Goal: Communication & Community: Answer question/provide support

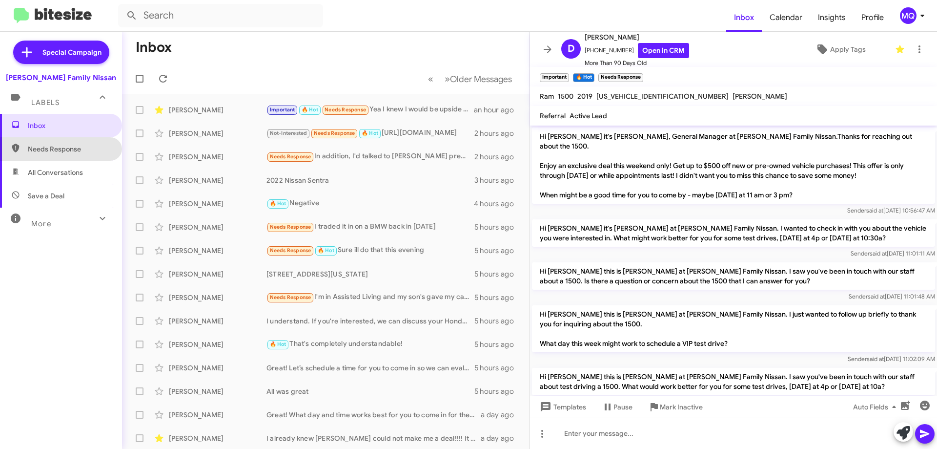
click at [68, 149] on span "Needs Response" at bounding box center [69, 149] width 83 height 10
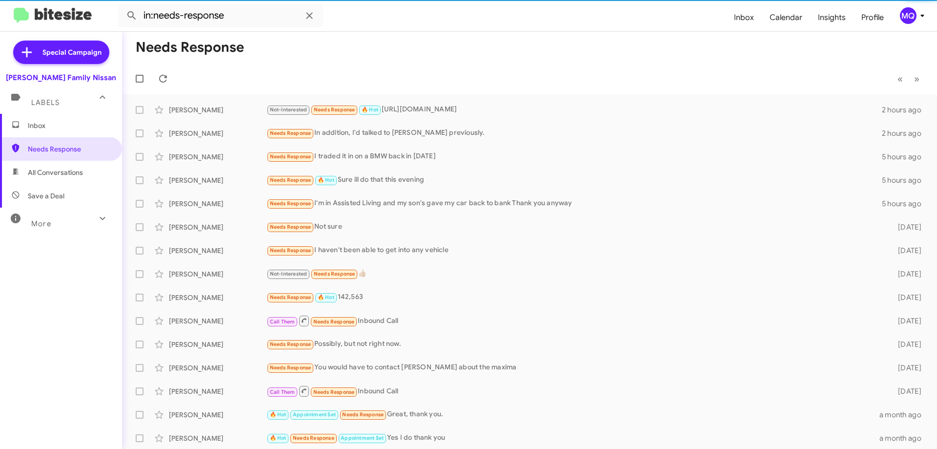
click at [59, 173] on span "All Conversations" at bounding box center [55, 172] width 55 height 10
type input "in:all-conversations"
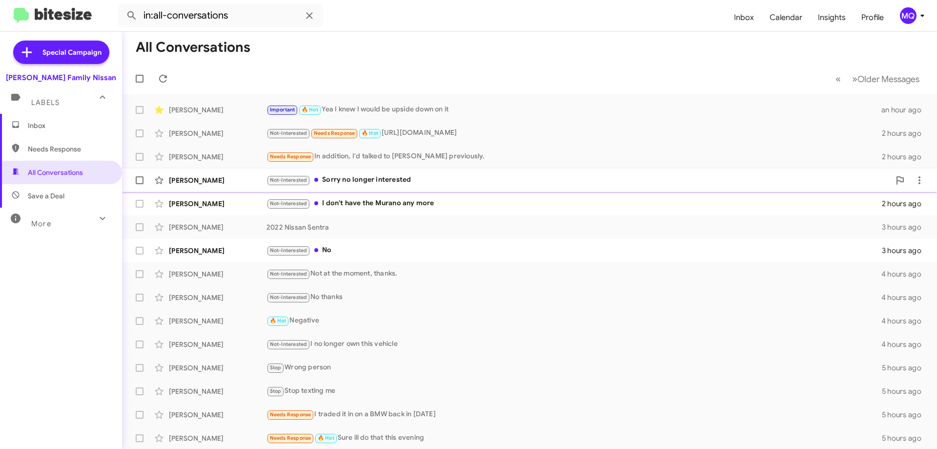
click at [372, 176] on div "Not-Interested Sorry no longer interested" at bounding box center [579, 179] width 624 height 11
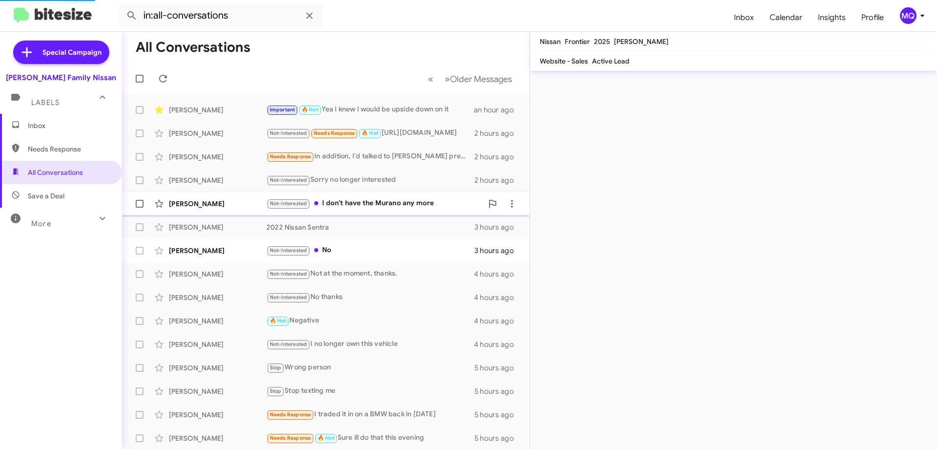
click at [400, 205] on div "Not-Interested I don't have the Murano any more" at bounding box center [375, 203] width 216 height 11
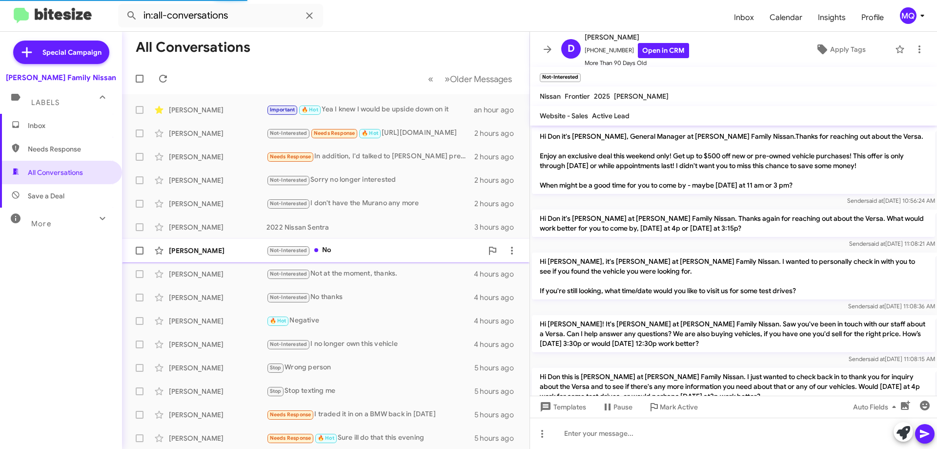
scroll to position [283, 0]
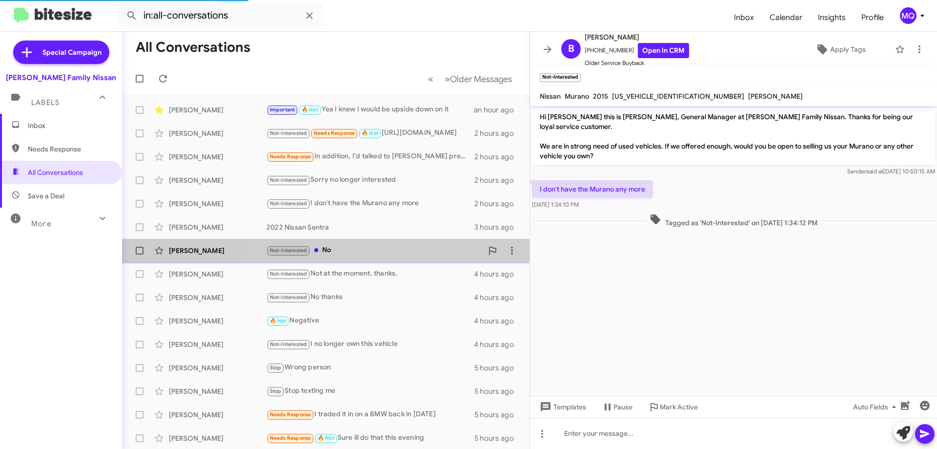
click at [397, 246] on div "Not-Interested No" at bounding box center [375, 250] width 216 height 11
